Goal: Obtain resource: Download file/media

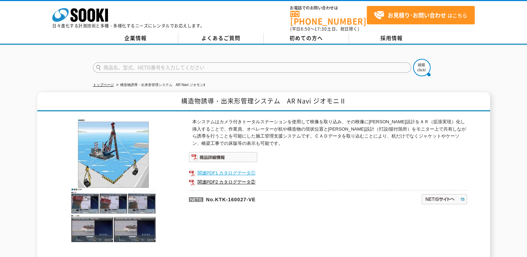
click at [209, 169] on link "関連PDF1 カタログデータ①" at bounding box center [328, 173] width 279 height 9
click at [227, 178] on link "関連PDF2 カタログデータ②" at bounding box center [328, 182] width 279 height 9
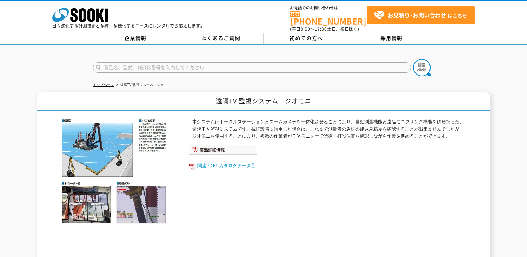
click at [212, 161] on link "関連PDF1 カタログデータ①" at bounding box center [328, 165] width 279 height 9
click at [205, 145] on img at bounding box center [223, 150] width 69 height 10
click at [201, 161] on link "関連PDF1 カタログデータ①" at bounding box center [328, 165] width 279 height 9
